Goal: Information Seeking & Learning: Learn about a topic

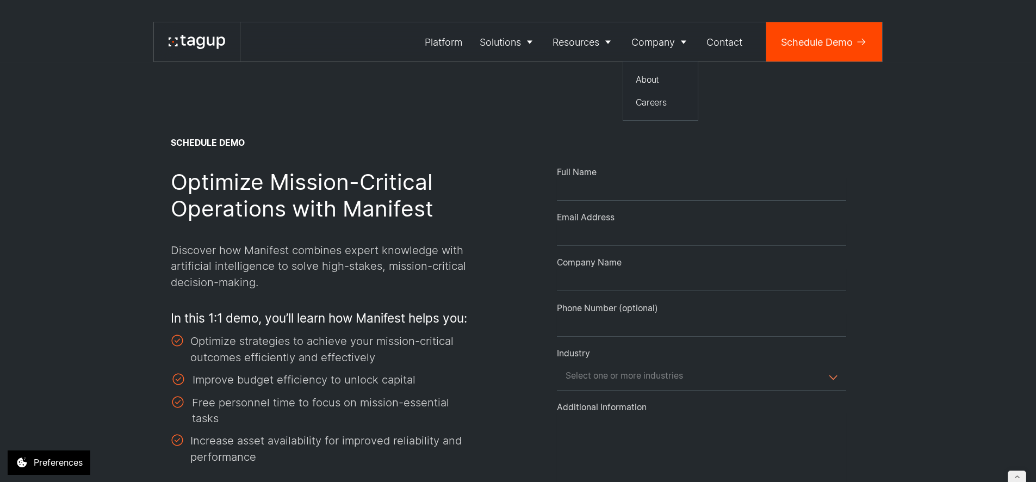
select select "Request Demo Form"
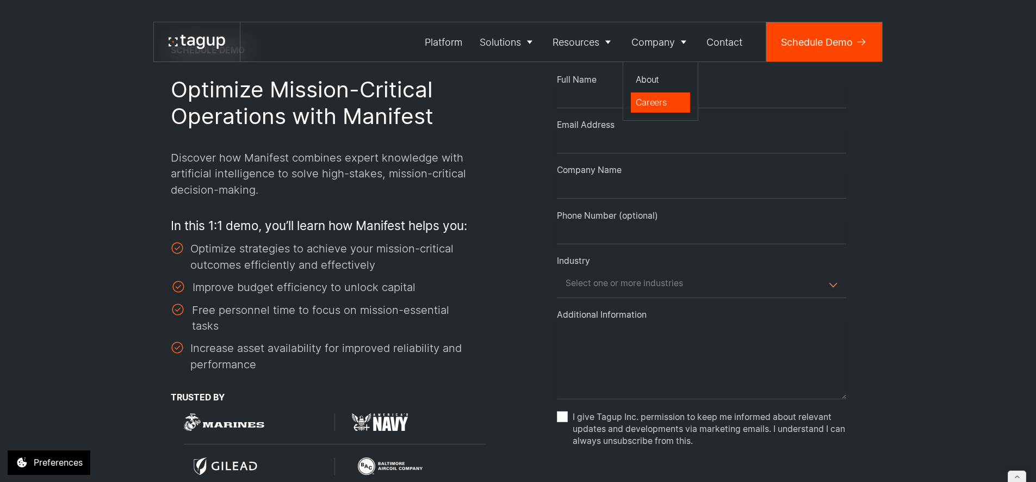
click at [653, 99] on div "Careers" at bounding box center [661, 102] width 50 height 13
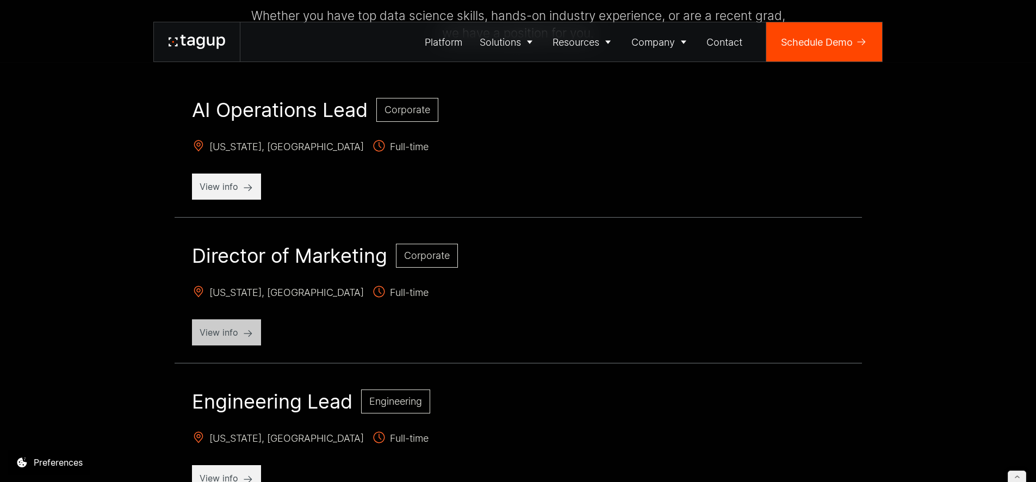
click at [200, 326] on p "View info" at bounding box center [227, 332] width 54 height 13
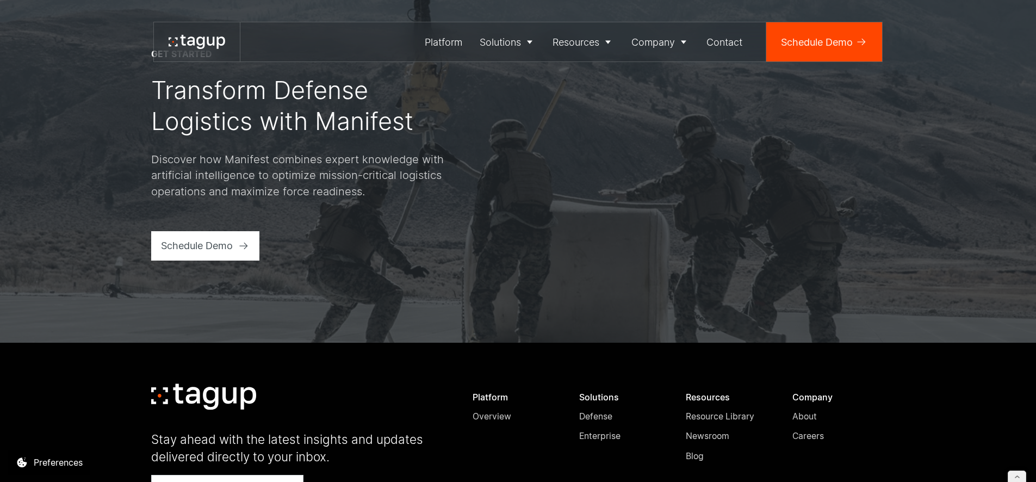
scroll to position [4478, 0]
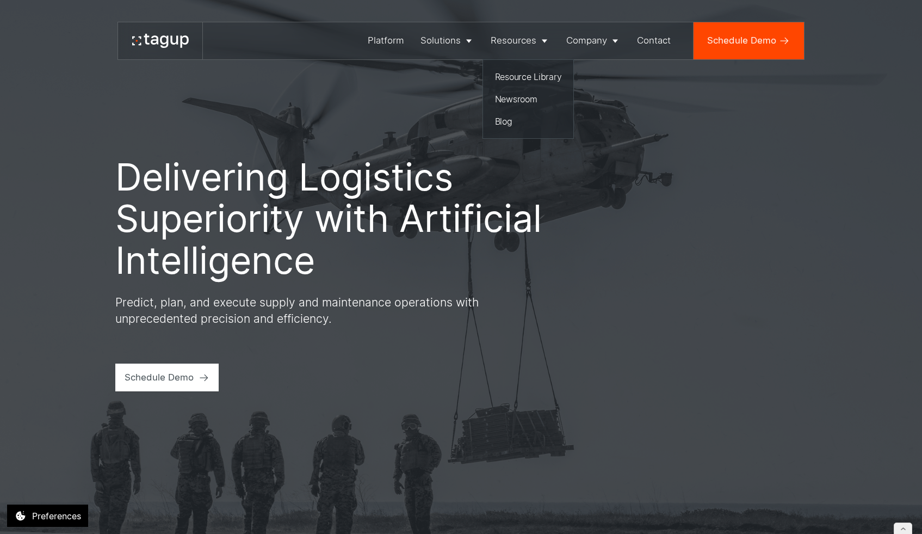
click at [525, 89] on nav "Resource Library Newsroom Blog" at bounding box center [528, 98] width 91 height 79
click at [525, 77] on div "Resource Library" at bounding box center [528, 76] width 67 height 13
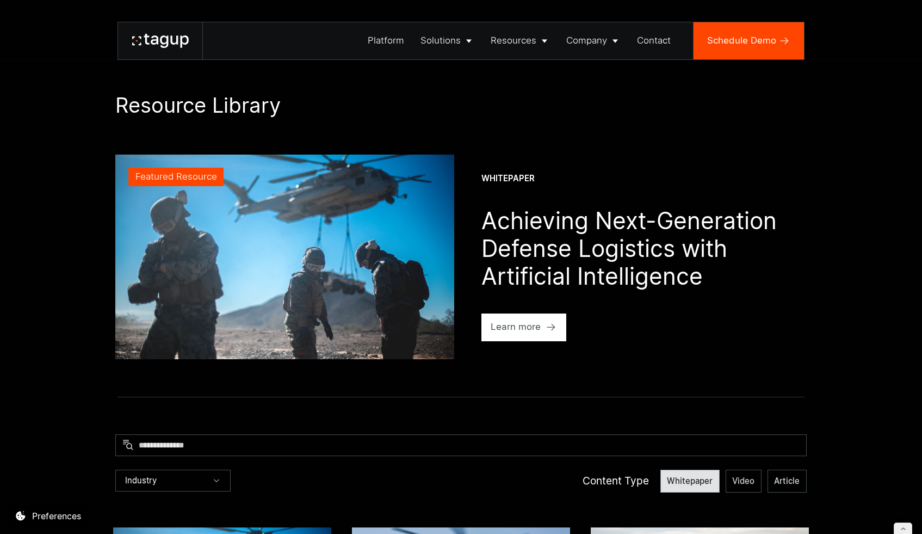
click at [687, 482] on span "Whitepaper" at bounding box center [690, 480] width 46 height 11
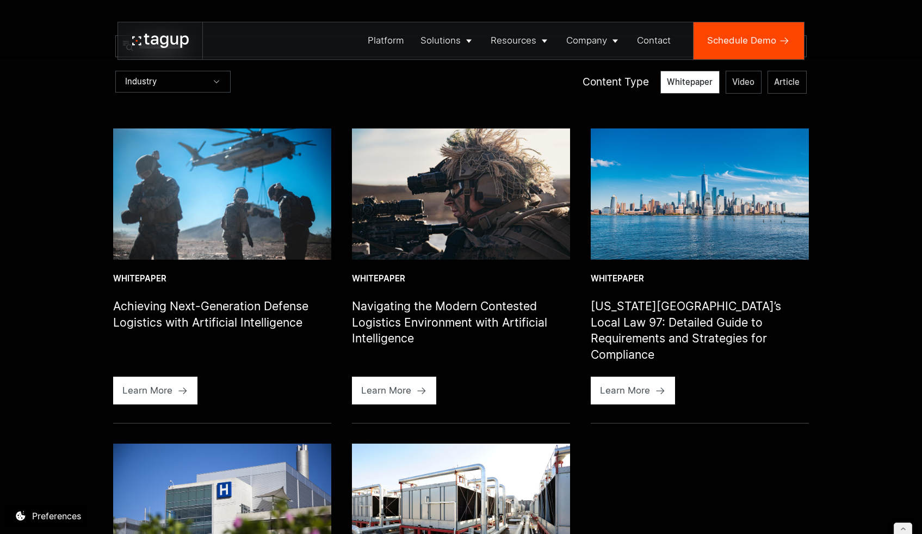
scroll to position [400, 0]
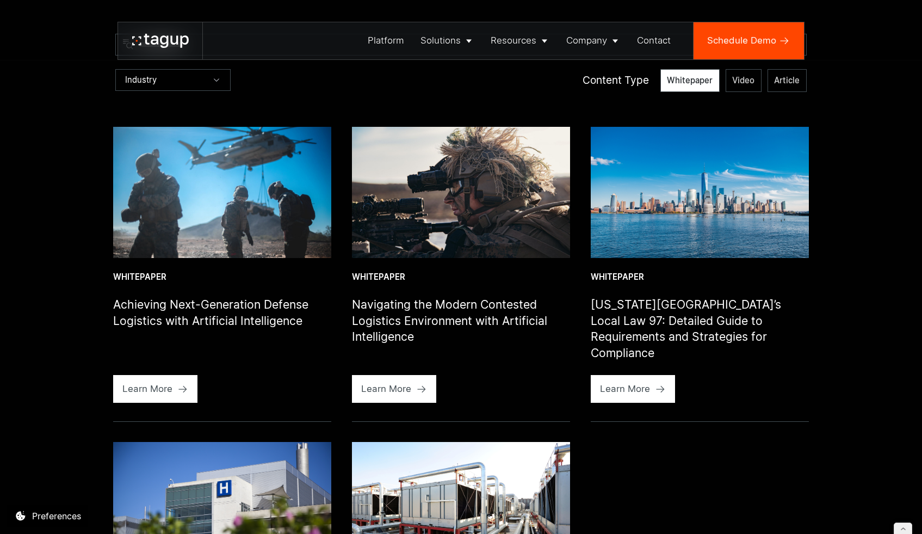
click at [168, 227] on img at bounding box center [222, 192] width 219 height 131
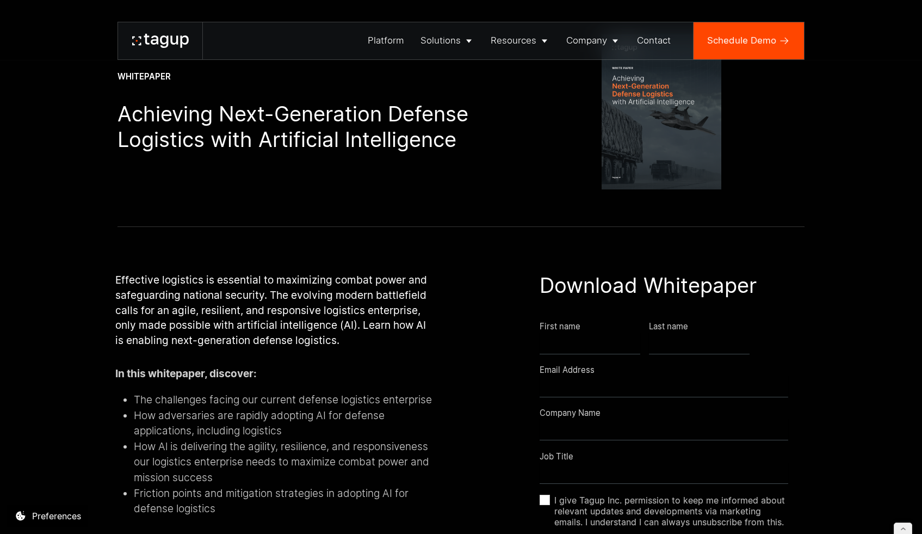
scroll to position [122, 0]
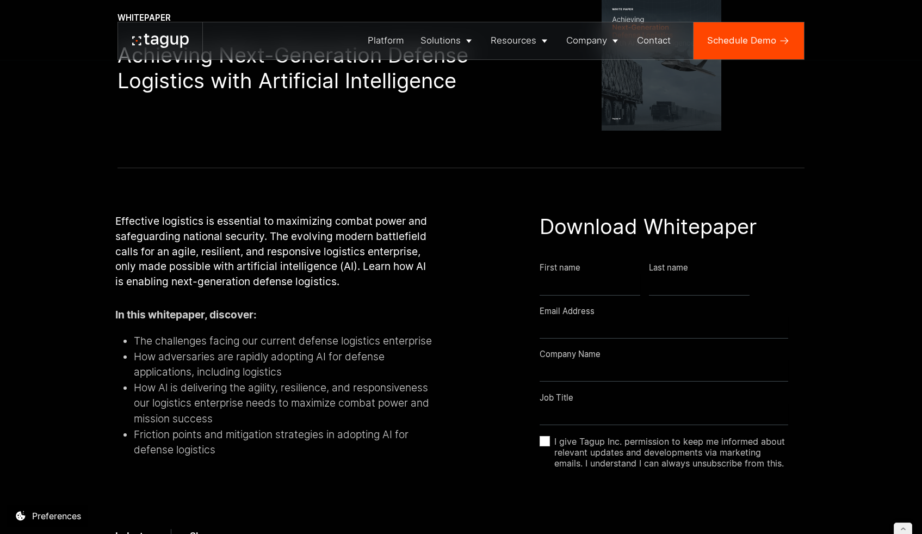
click at [258, 431] on li "Friction points and mitigation strategies in adopting AI for defense logistics" at bounding box center [284, 442] width 300 height 31
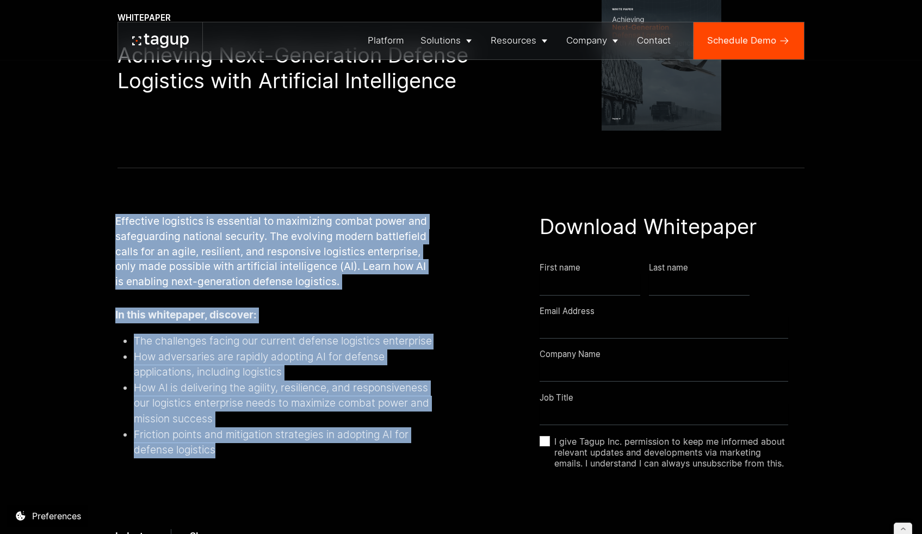
drag, startPoint x: 228, startPoint y: 444, endPoint x: 108, endPoint y: 228, distance: 247.4
click at [108, 228] on div "Effective logistics is essential to maximizing combat power and safeguarding na…" at bounding box center [461, 391] width 876 height 446
copy div "Effective logistics is essential to maximizing combat power and safeguarding na…"
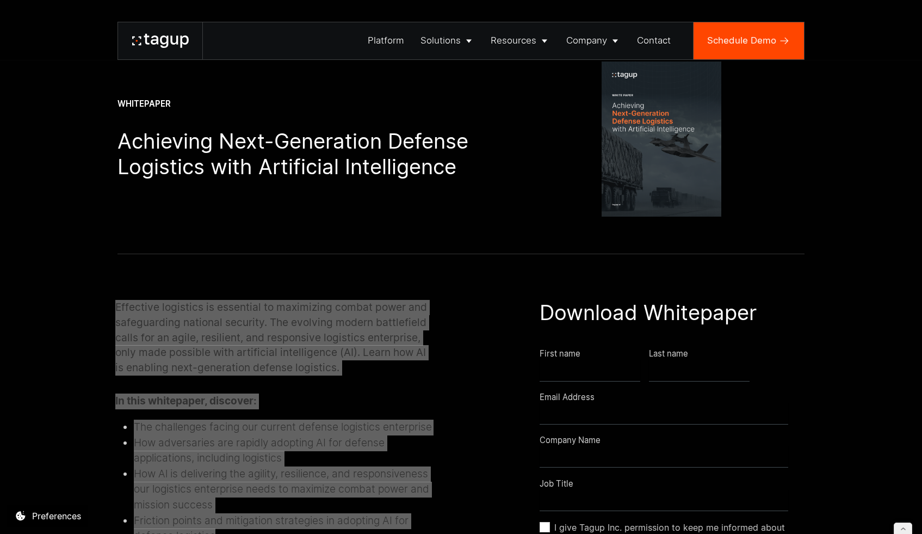
scroll to position [0, 0]
